Goal: Book appointment/travel/reservation

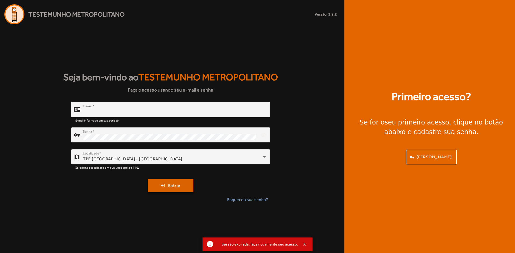
type input "**********"
click at [172, 185] on span "Entrar" at bounding box center [174, 186] width 13 height 6
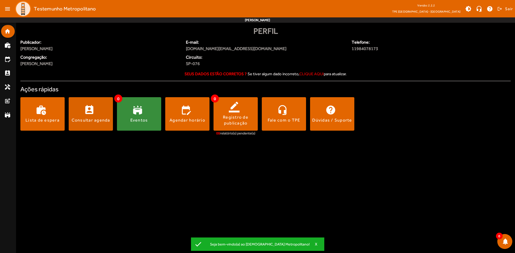
click at [83, 114] on span at bounding box center [91, 114] width 44 height 13
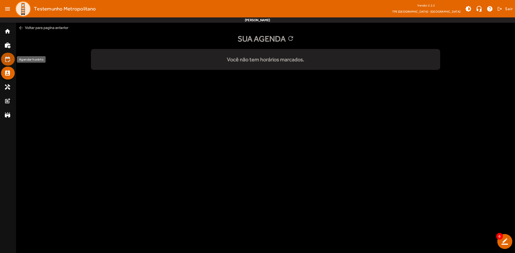
click at [10, 60] on link "edit_calendar" at bounding box center [9, 59] width 10 height 6
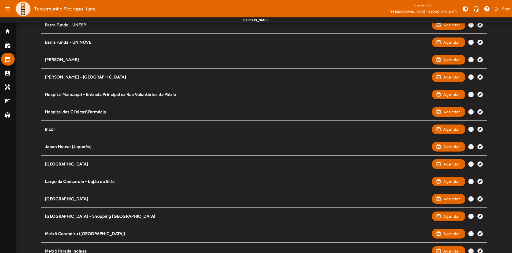
scroll to position [303, 0]
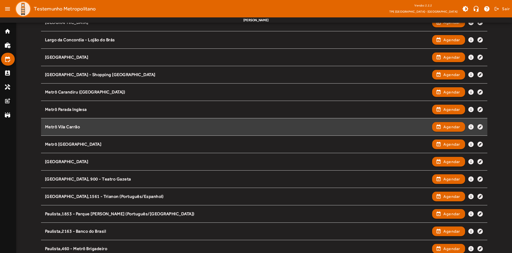
click at [120, 130] on div "Metrô Vila Carrão event_available Agendar info explore" at bounding box center [264, 127] width 438 height 12
click at [470, 127] on mat-icon "info" at bounding box center [471, 127] width 6 height 6
click at [447, 126] on span "Agendar" at bounding box center [452, 127] width 17 height 6
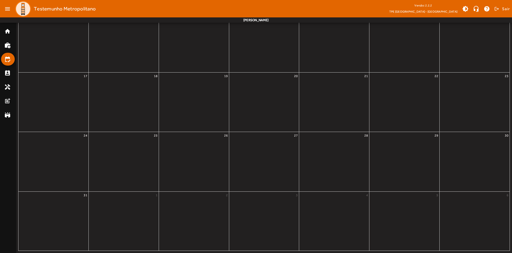
scroll to position [0, 0]
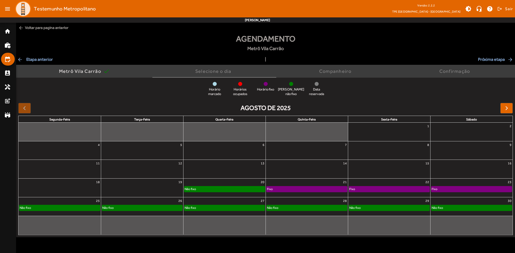
click at [227, 189] on div "Não fixo" at bounding box center [224, 189] width 80 height 5
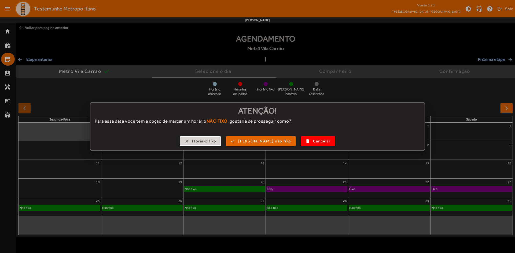
click at [216, 139] on span "Horário fixo" at bounding box center [204, 141] width 24 height 6
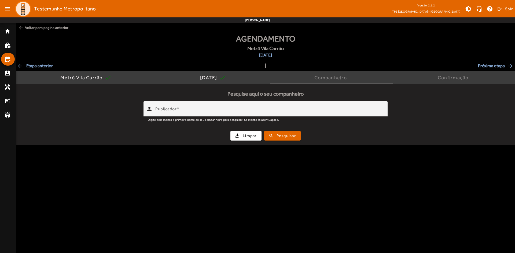
click at [24, 65] on span "arrow_back Etapa anterior" at bounding box center [35, 66] width 36 height 6
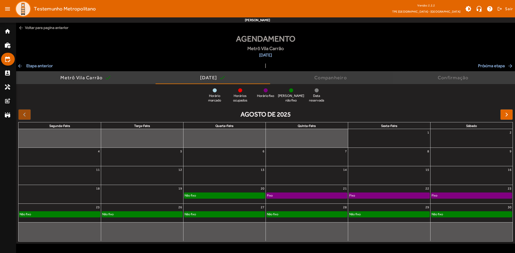
click at [325, 80] on div "Companheiro" at bounding box center [331, 77] width 35 height 5
click at [458, 78] on div "Confirmação" at bounding box center [454, 77] width 33 height 5
click at [301, 214] on div "Não fixo" at bounding box center [307, 214] width 80 height 5
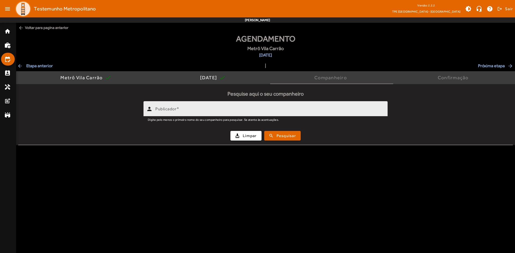
click at [240, 107] on div "Publicador" at bounding box center [269, 108] width 228 height 15
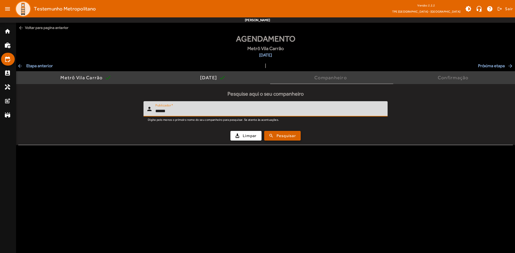
click at [292, 140] on div "cleaning_services Limpar search Pesquisar" at bounding box center [265, 136] width 488 height 18
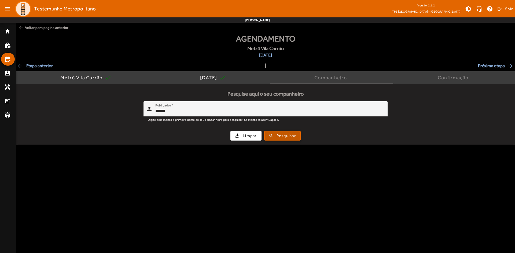
click at [290, 136] on span "Pesquisar" at bounding box center [285, 136] width 19 height 6
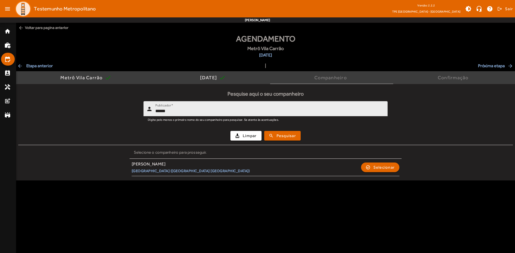
click at [161, 110] on input "******" at bounding box center [269, 111] width 228 height 6
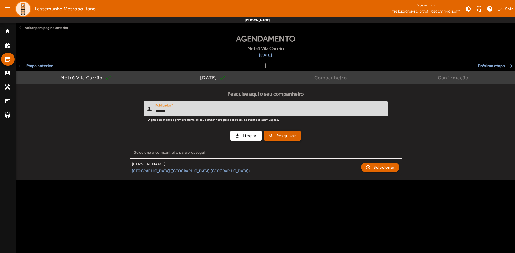
type input "******"
click at [294, 135] on span "Pesquisar" at bounding box center [285, 136] width 19 height 6
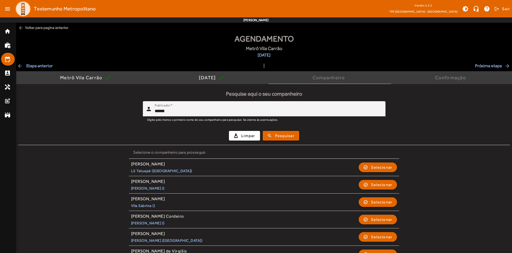
scroll to position [80, 0]
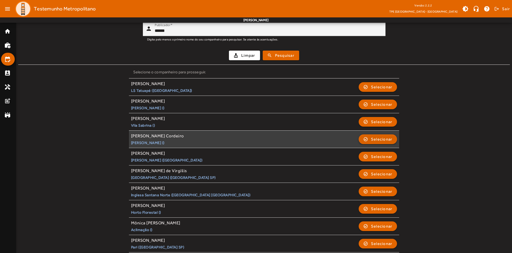
click at [379, 138] on span "Selecionar" at bounding box center [381, 139] width 21 height 6
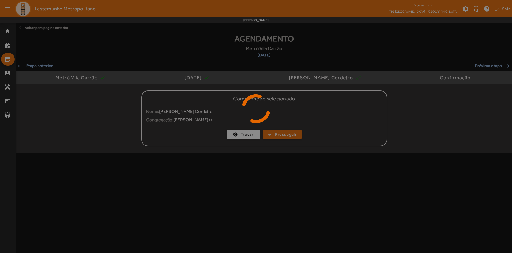
scroll to position [0, 0]
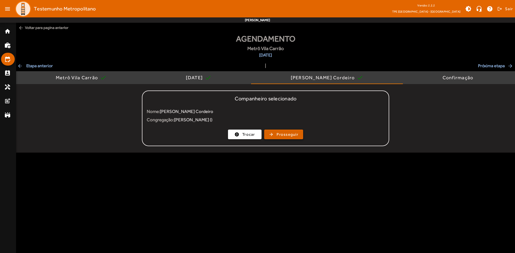
click at [284, 133] on span "Prosseguir" at bounding box center [287, 135] width 22 height 6
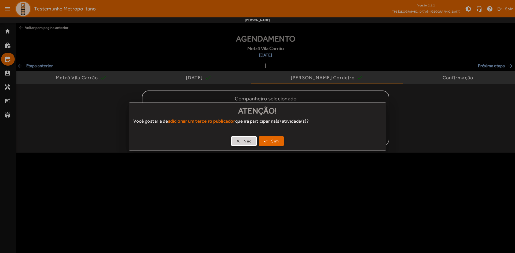
click at [250, 140] on span "Não" at bounding box center [248, 141] width 8 height 6
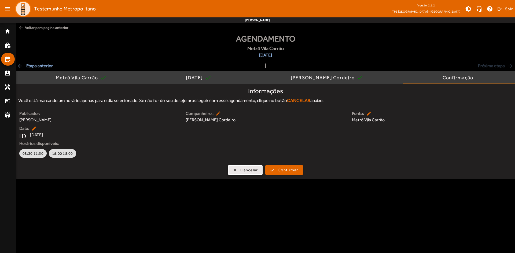
click at [239, 170] on span "button" at bounding box center [245, 170] width 34 height 13
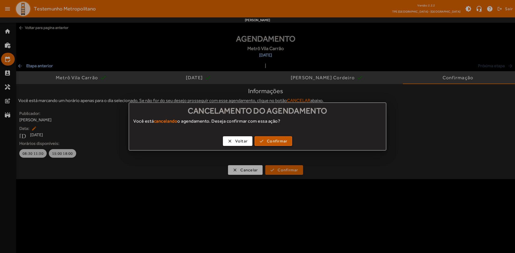
click at [267, 143] on span "Confirmar" at bounding box center [277, 141] width 20 height 6
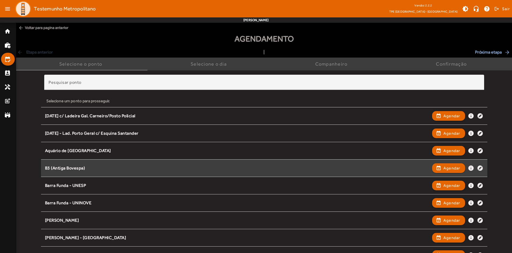
scroll to position [303, 0]
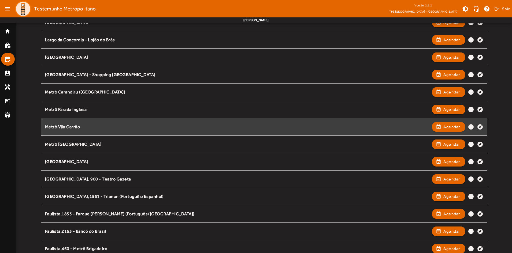
click at [132, 126] on div "Metrô Vila Carrão" at bounding box center [237, 127] width 385 height 6
click at [444, 125] on span "Agendar" at bounding box center [452, 127] width 17 height 6
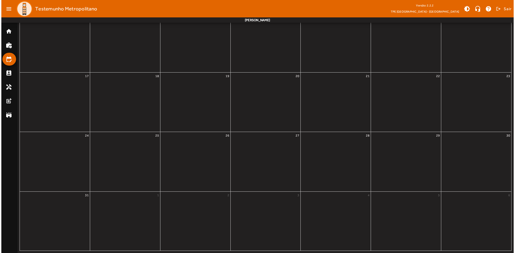
scroll to position [0, 0]
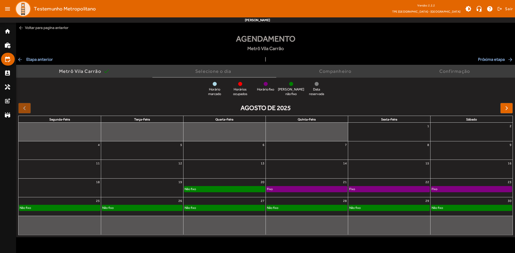
click at [443, 207] on div "Não fixo" at bounding box center [471, 207] width 81 height 5
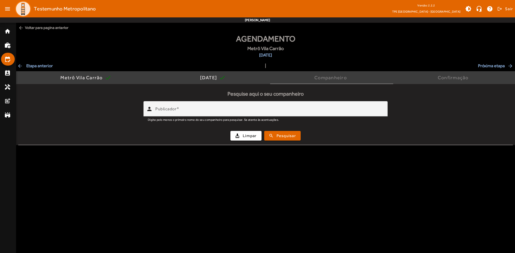
click at [33, 67] on span "arrow_back Etapa anterior" at bounding box center [35, 66] width 36 height 6
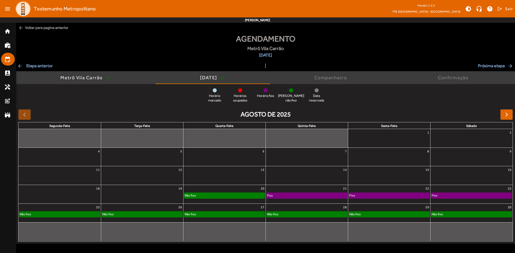
drag, startPoint x: 278, startPoint y: 20, endPoint x: 226, endPoint y: 24, distance: 51.9
click at [226, 24] on app-agenda-tpe "menu Testemunho Metropolitano Versão: 2.2.2 TPE São Paulo - Centro brightness_m…" at bounding box center [257, 122] width 515 height 244
